Goal: Task Accomplishment & Management: Use online tool/utility

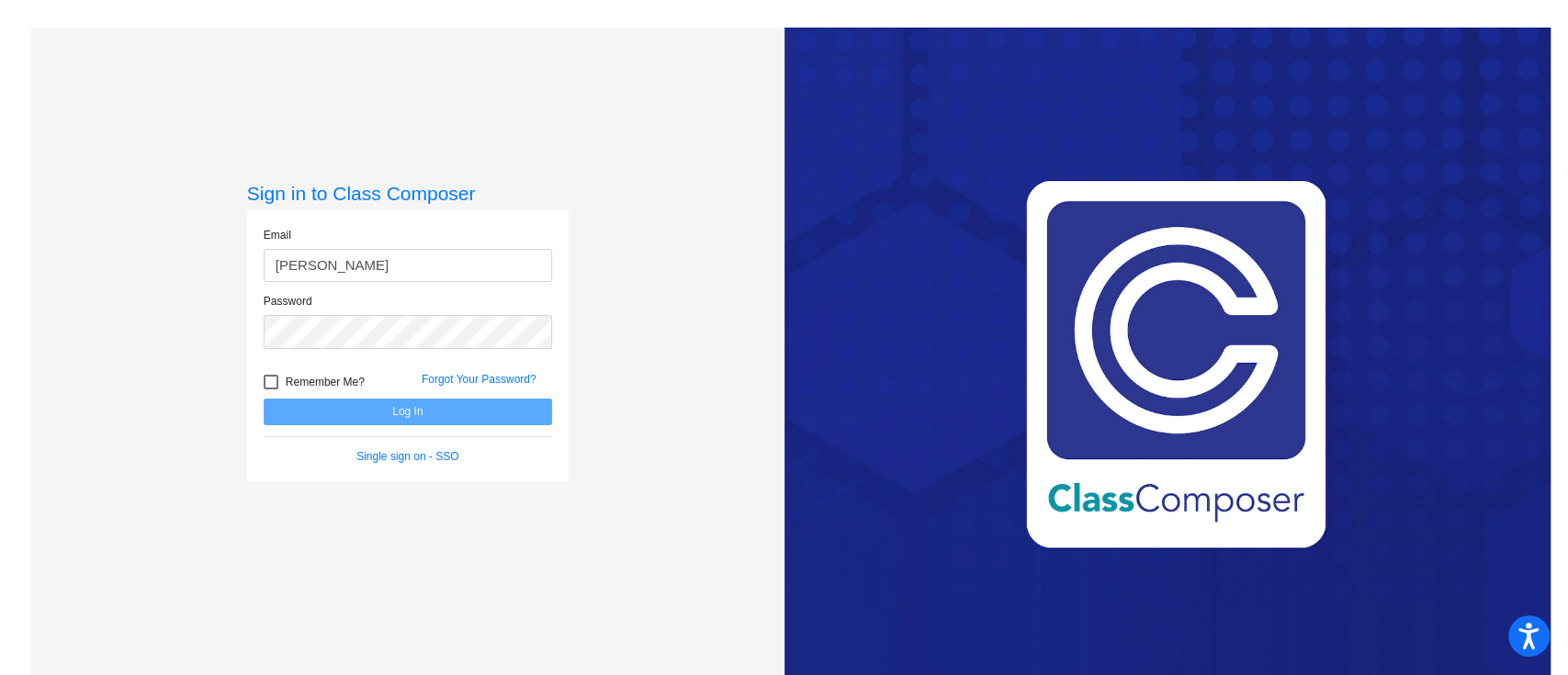
type input "[PERSON_NAME][EMAIL_ADDRESS][PERSON_NAME][PERSON_NAME][DOMAIN_NAME]"
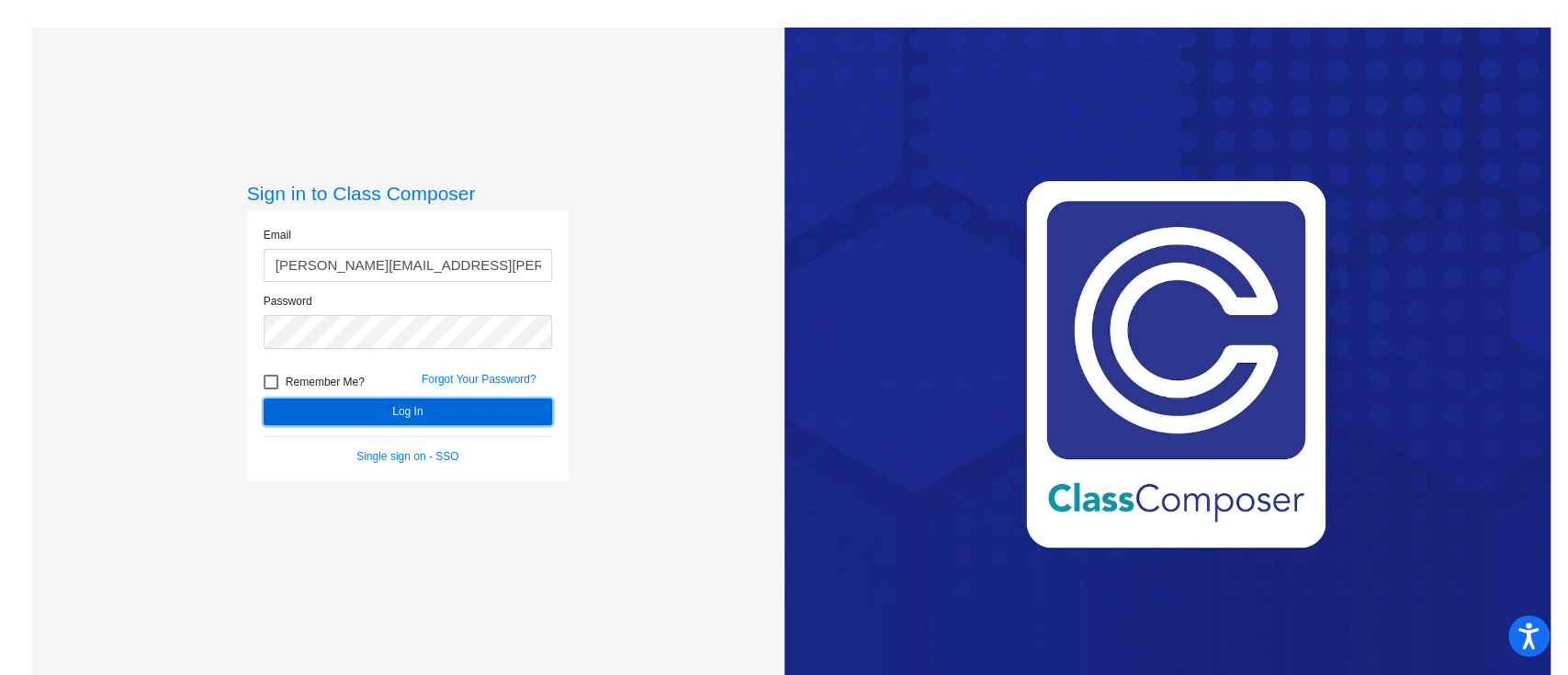
click at [459, 411] on button "Log In" at bounding box center [408, 411] width 288 height 26
click at [413, 405] on button "Log In" at bounding box center [408, 411] width 288 height 26
click at [389, 417] on button "Log In" at bounding box center [408, 411] width 288 height 26
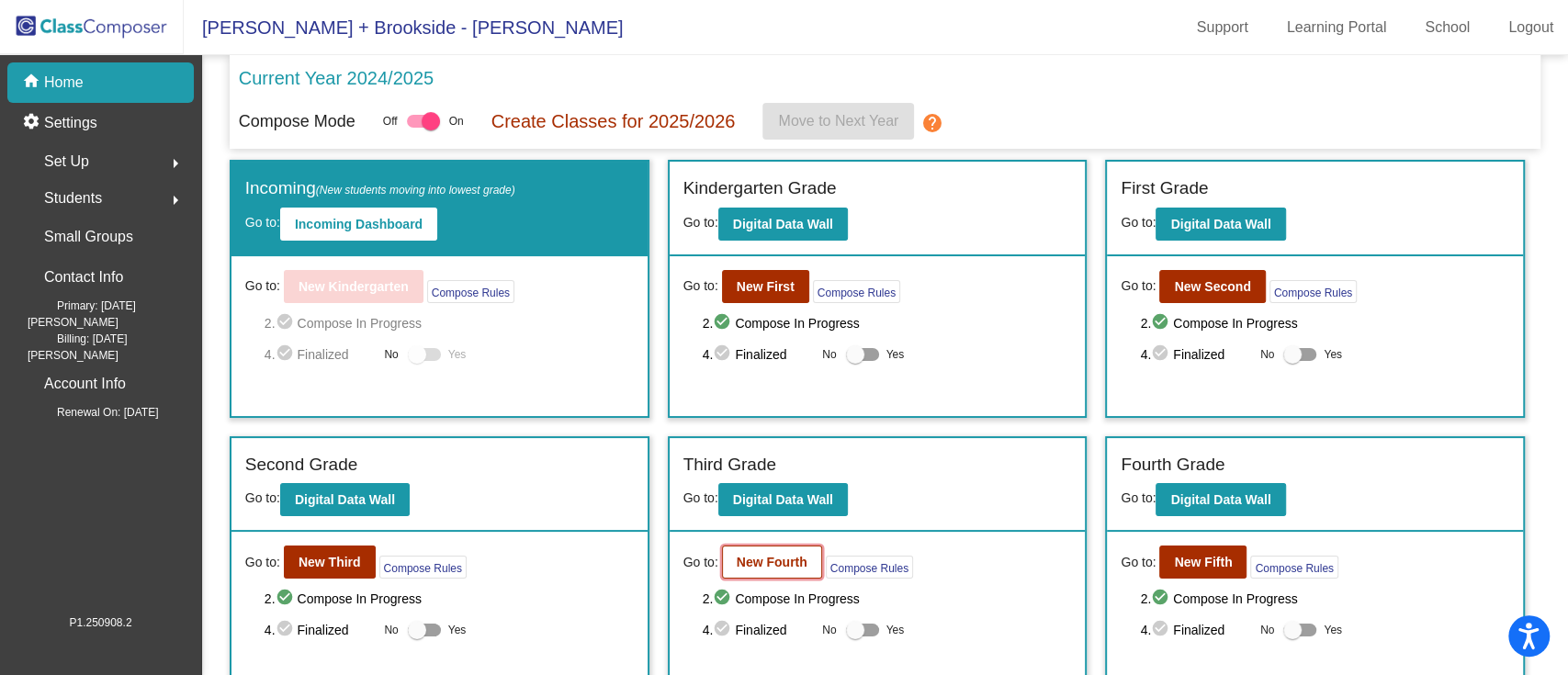
click at [745, 569] on button "New Fourth" at bounding box center [771, 562] width 100 height 33
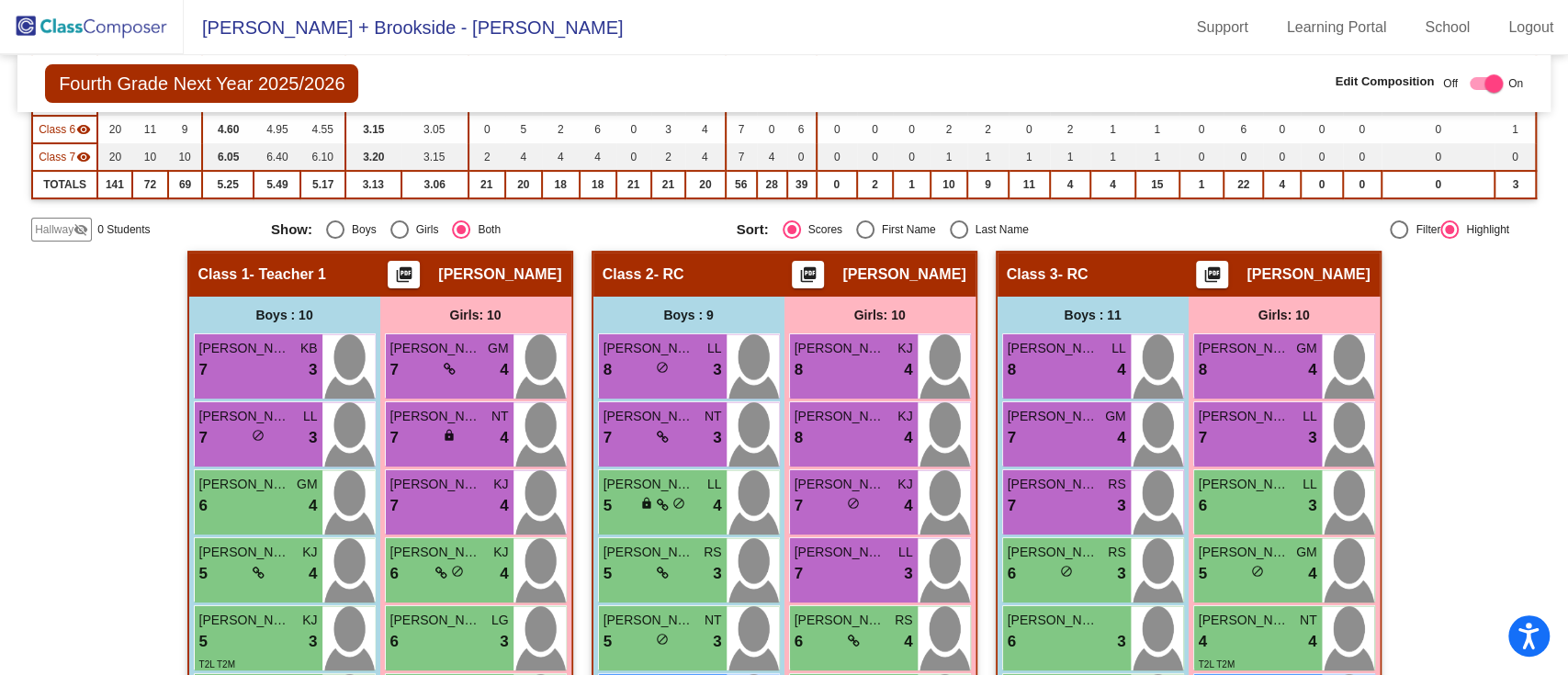
scroll to position [337, 0]
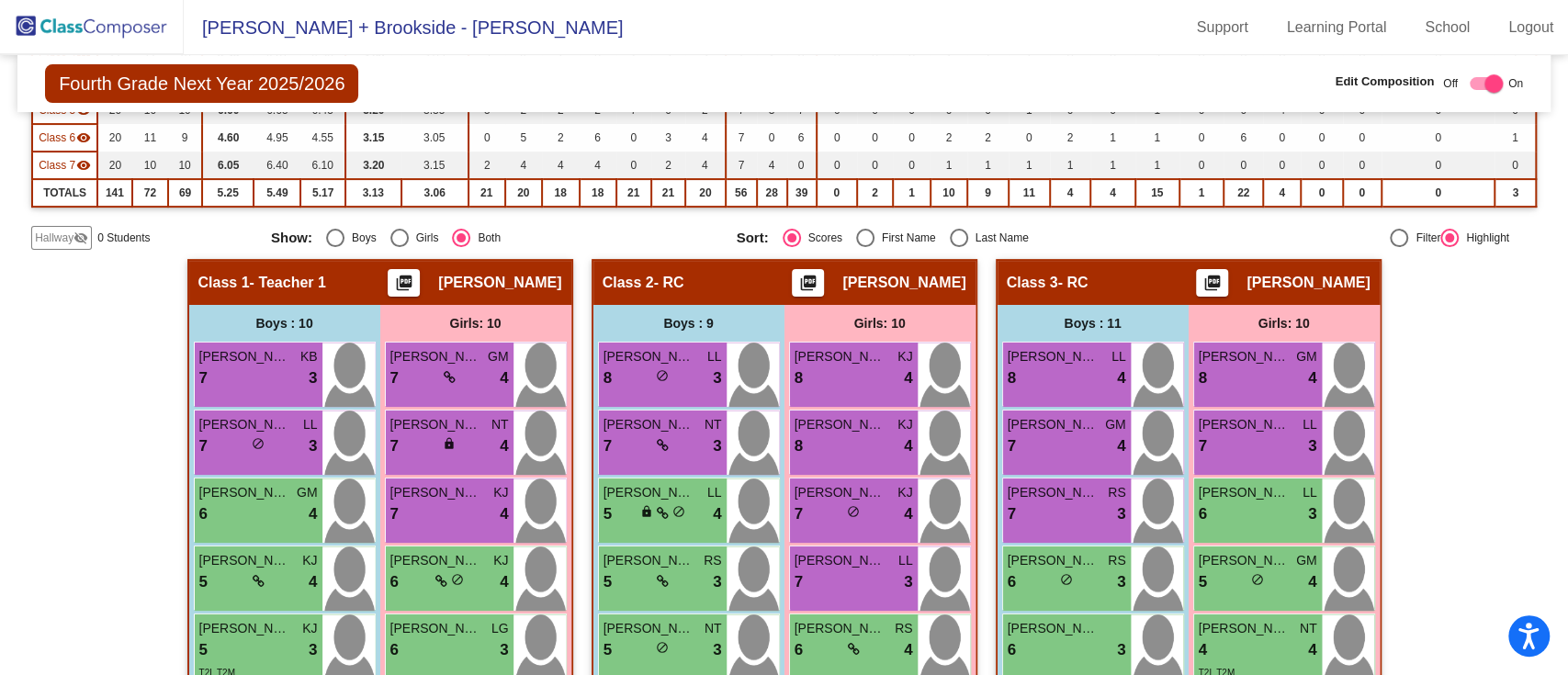
drag, startPoint x: 694, startPoint y: 109, endPoint x: 482, endPoint y: -110, distance: 304.8
click at [482, 0] on html "Accessibility Screen-Reader Guide, Feedback, and Issue Reporting | New window […" at bounding box center [784, 337] width 1568 height 675
